Goal: Navigation & Orientation: Find specific page/section

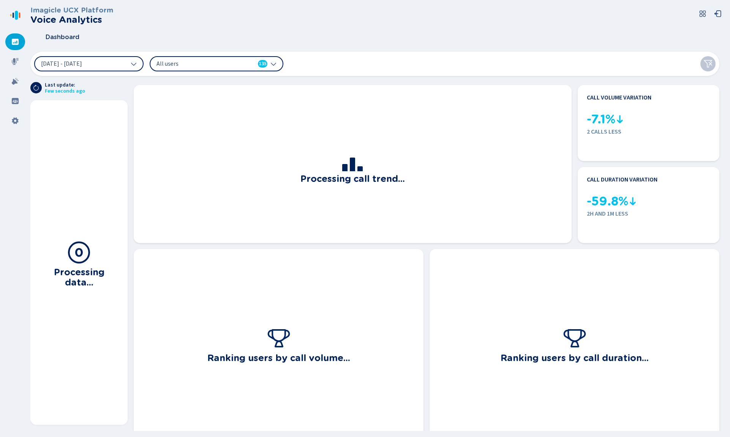
drag, startPoint x: 112, startPoint y: 19, endPoint x: 27, endPoint y: 18, distance: 85.4
click at [0, 19] on div "Imagicle UCX Platform Voice Analytics Dashboard [DATE] - [DATE] All users 135 L…" at bounding box center [365, 218] width 730 height 437
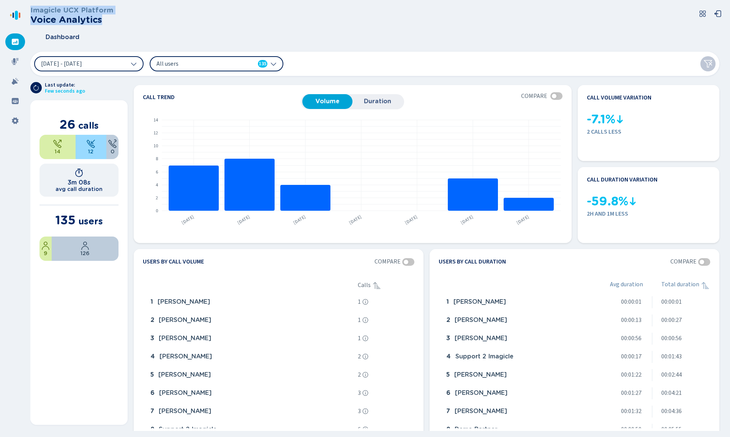
click at [117, 17] on div "Imagicle UCX Platform Voice Analytics" at bounding box center [377, 15] width 695 height 19
click at [16, 62] on icon at bounding box center [15, 61] width 7 height 7
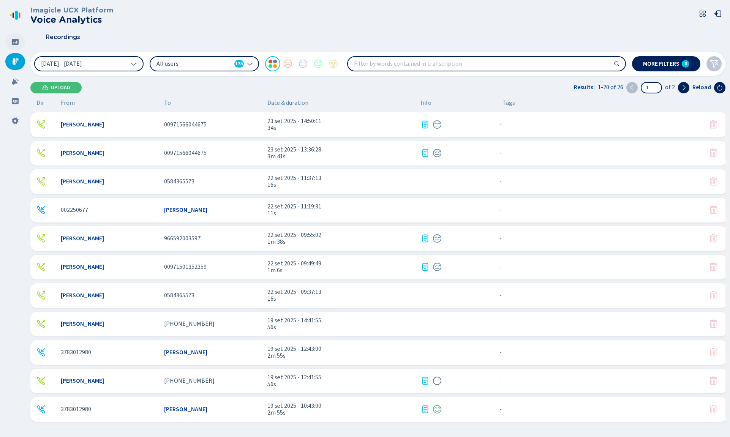
click at [14, 41] on icon at bounding box center [15, 42] width 7 height 6
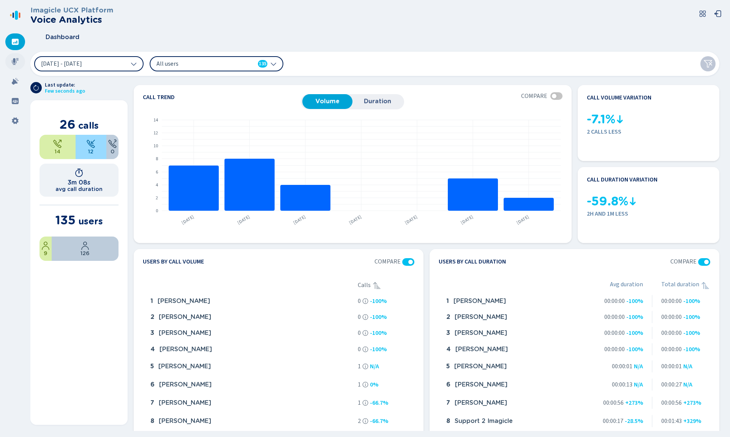
click at [16, 64] on icon at bounding box center [15, 62] width 8 height 8
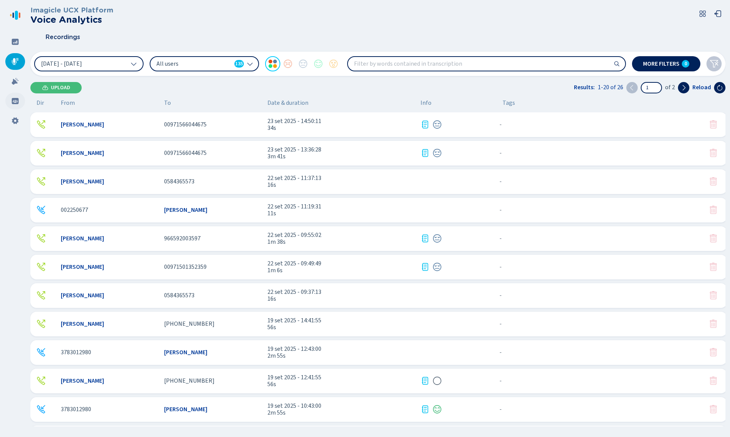
click at [16, 99] on icon at bounding box center [15, 101] width 7 height 6
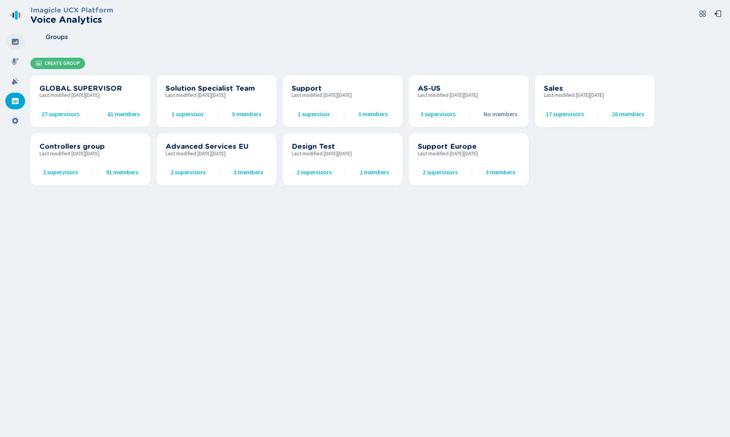
click at [18, 44] on icon at bounding box center [15, 42] width 7 height 6
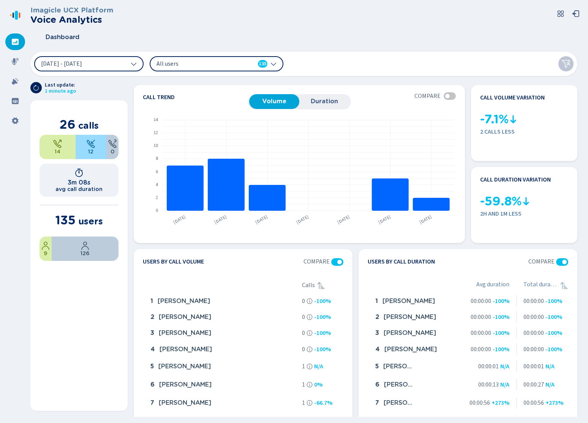
click at [558, 13] on icon at bounding box center [560, 14] width 6 height 6
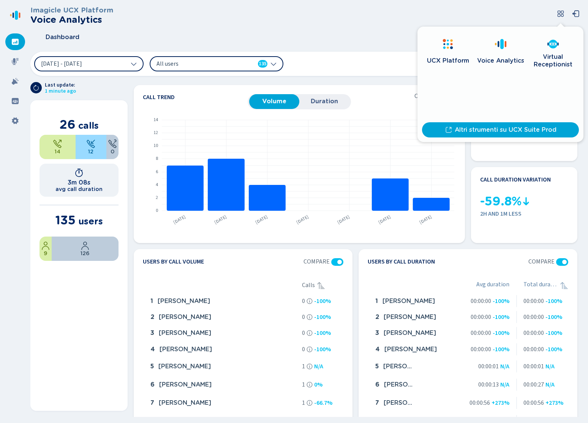
click at [473, 10] on div "Imagicle UCX Platform Voice Analytics" at bounding box center [306, 15] width 553 height 19
